Goal: Information Seeking & Learning: Learn about a topic

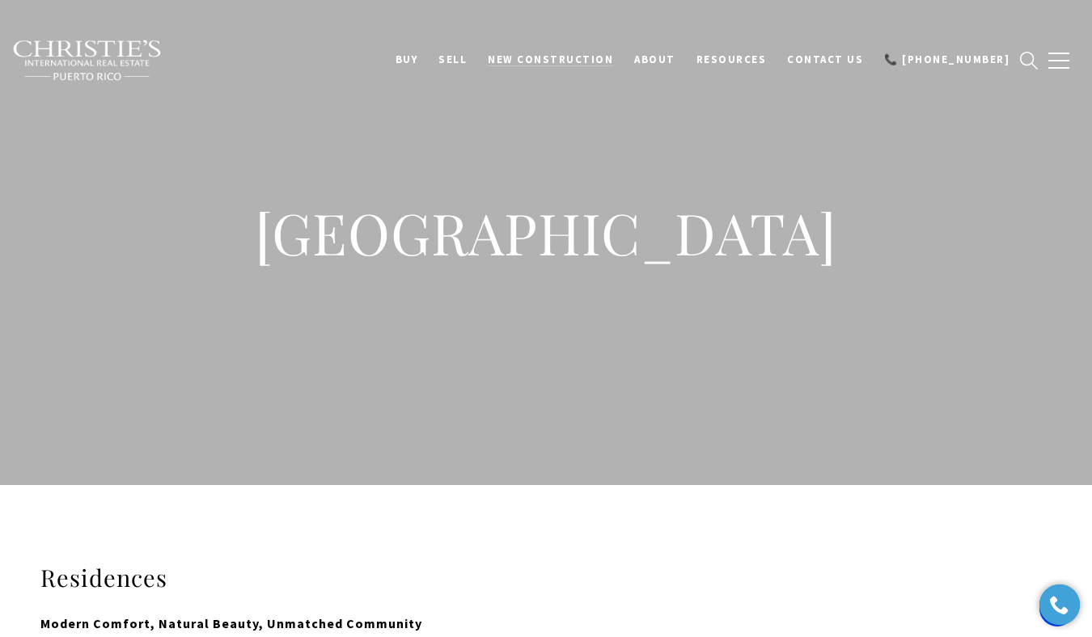
click at [613, 54] on span "New Construction" at bounding box center [550, 60] width 125 height 14
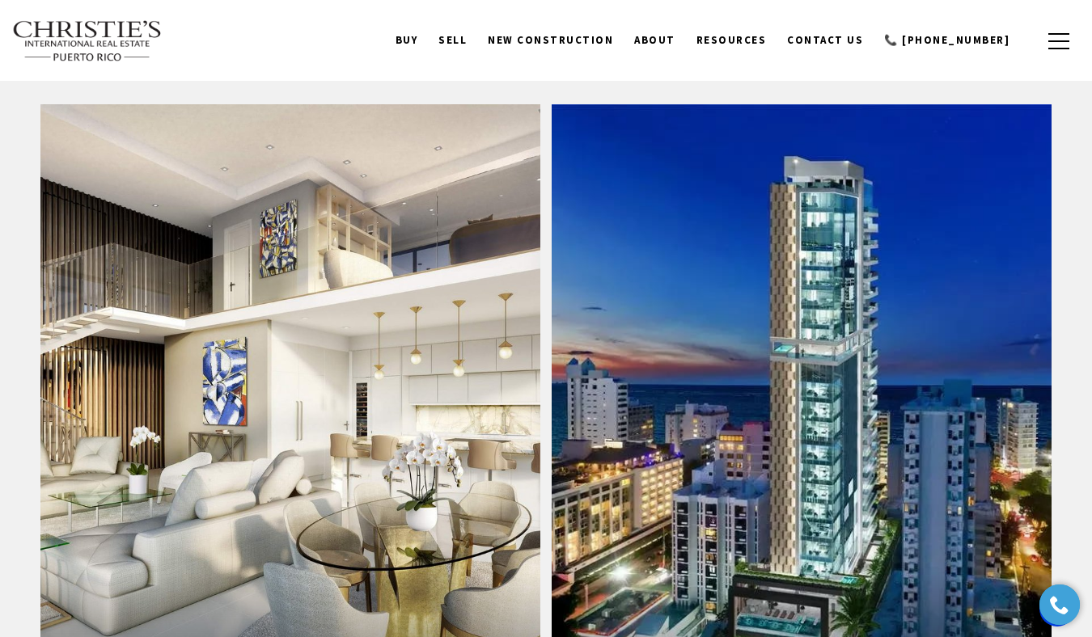
scroll to position [1587, 0]
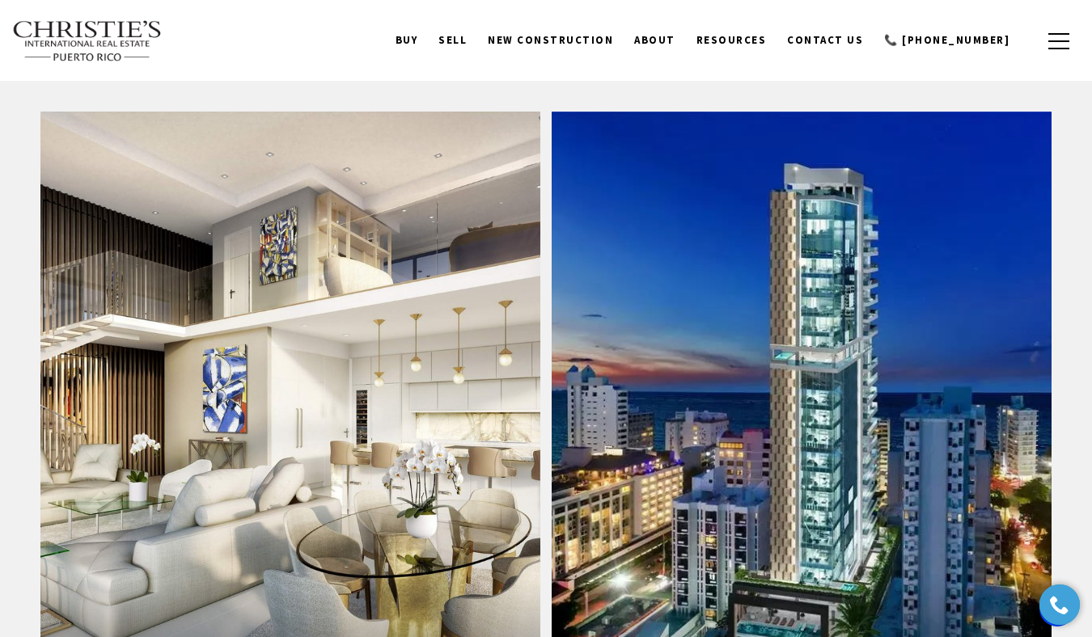
click at [360, 348] on link "CW Tower" at bounding box center [290, 417] width 500 height 610
click at [830, 346] on link "The Landmark" at bounding box center [801, 417] width 500 height 610
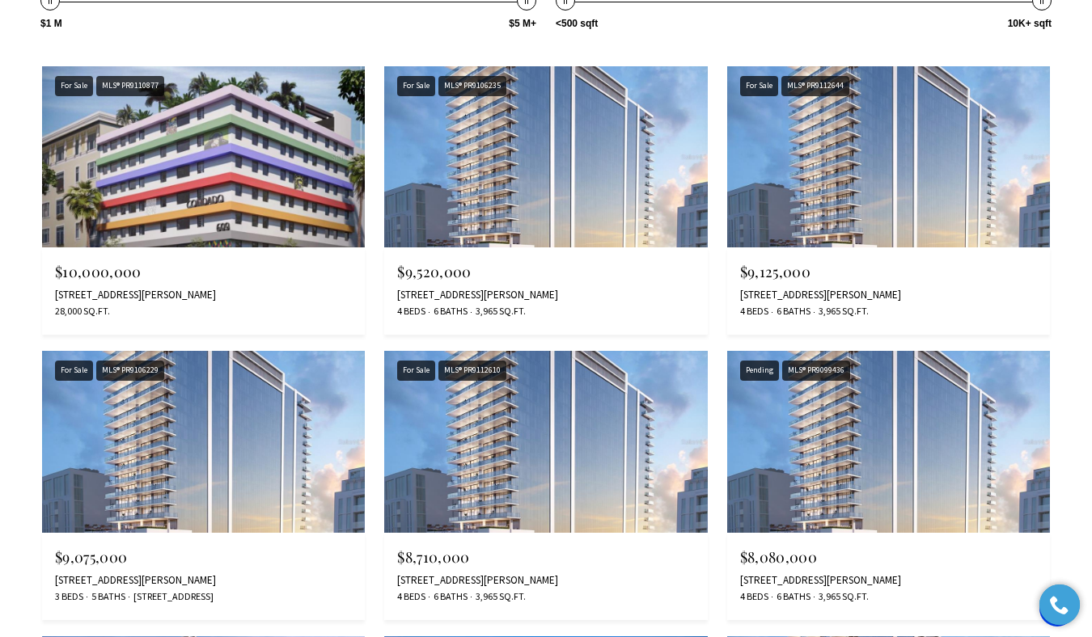
scroll to position [1911, 0]
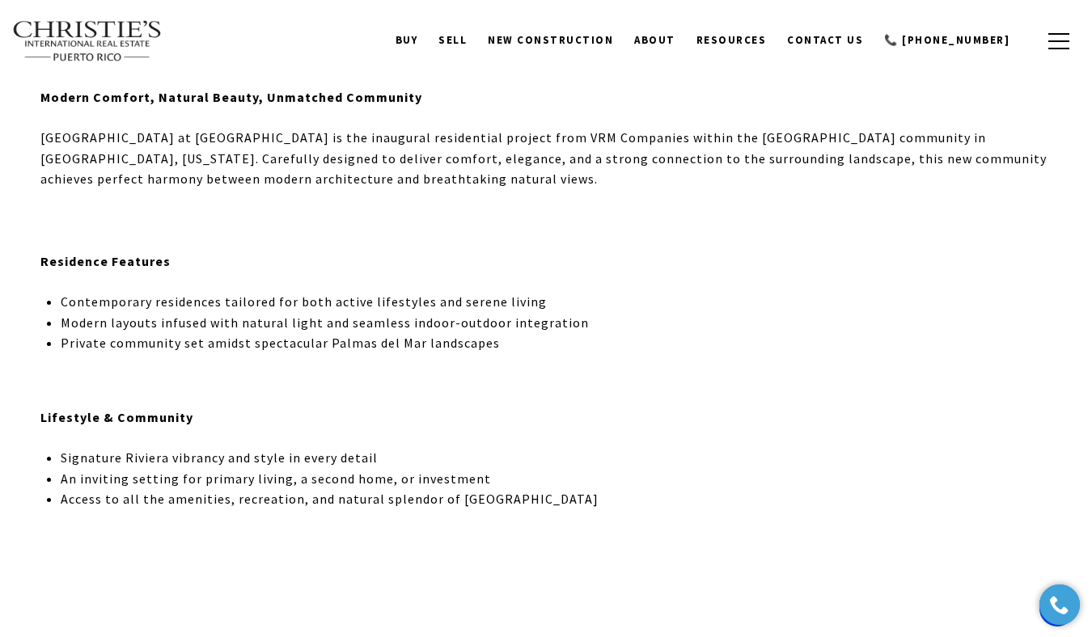
scroll to position [440, 0]
